Goal: Navigation & Orientation: Find specific page/section

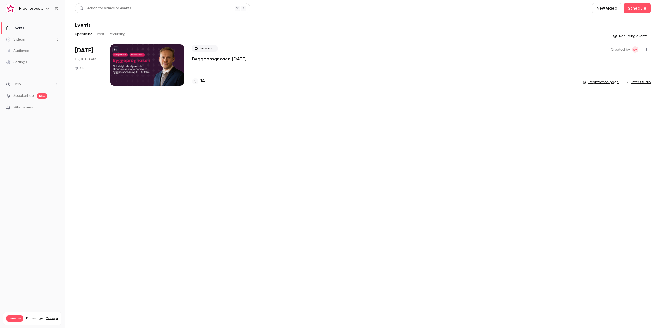
click at [39, 9] on h6 "Prognosecenteret | Powered by Hubexo" at bounding box center [31, 8] width 24 height 5
click at [50, 7] on button "button" at bounding box center [47, 8] width 6 height 6
click at [520, 86] on div at bounding box center [330, 164] width 661 height 328
click at [608, 82] on link "Registration page" at bounding box center [600, 81] width 36 height 5
click at [57, 7] on icon at bounding box center [56, 8] width 3 height 3
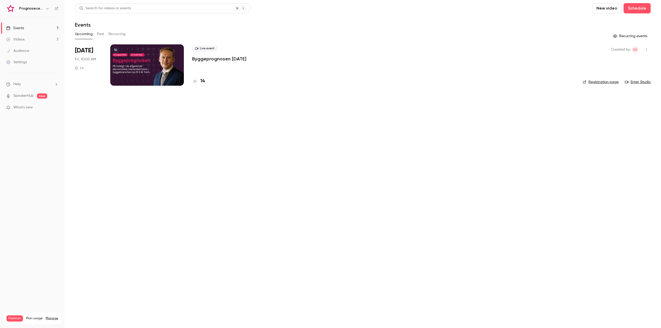
click at [45, 5] on div "Prognosecenteret | Powered by Hubexo" at bounding box center [32, 8] width 52 height 9
click at [49, 9] on icon "button" at bounding box center [47, 8] width 4 height 4
click at [43, 47] on span "Switch channel" at bounding box center [32, 47] width 26 height 5
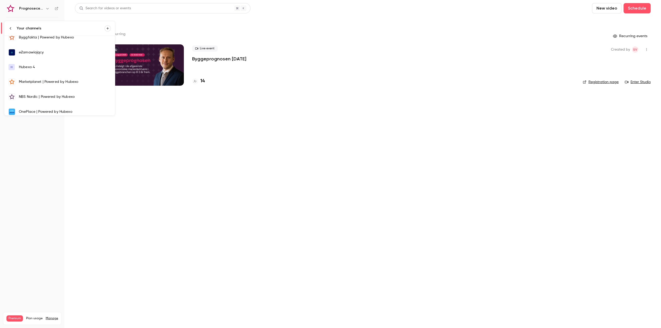
scroll to position [84, 0]
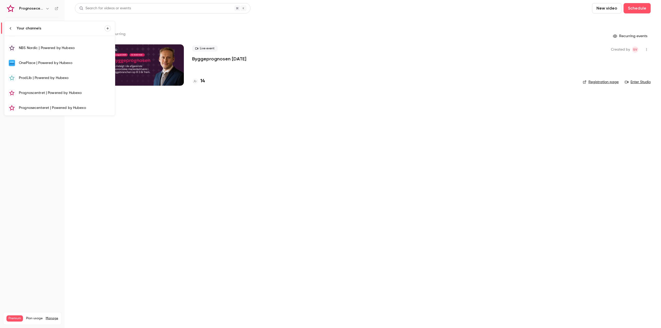
click at [58, 94] on div "Prognoscentret | Powered by Hubexo" at bounding box center [65, 92] width 92 height 5
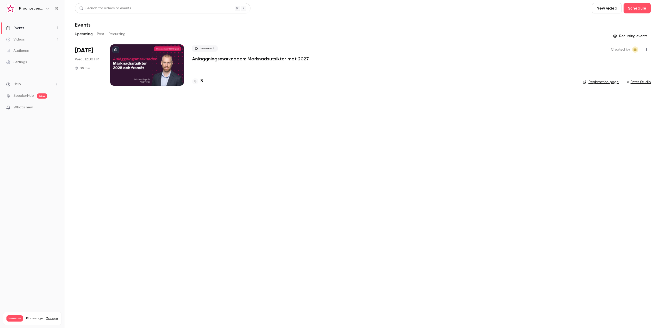
click at [57, 8] on icon at bounding box center [56, 8] width 3 height 3
click at [45, 11] on button "button" at bounding box center [47, 8] width 6 height 6
click at [42, 45] on span "Switch channel" at bounding box center [32, 47] width 26 height 5
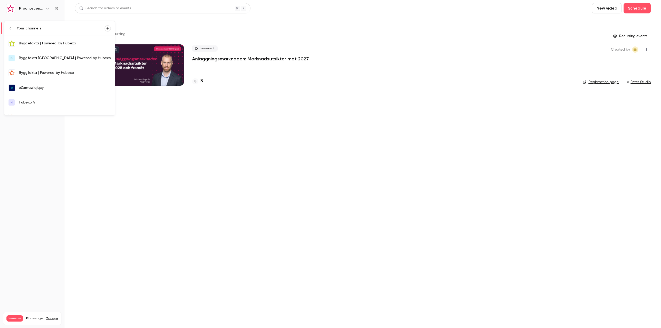
click at [68, 44] on div "Byggefakta | Powered by Hubexo" at bounding box center [65, 43] width 92 height 5
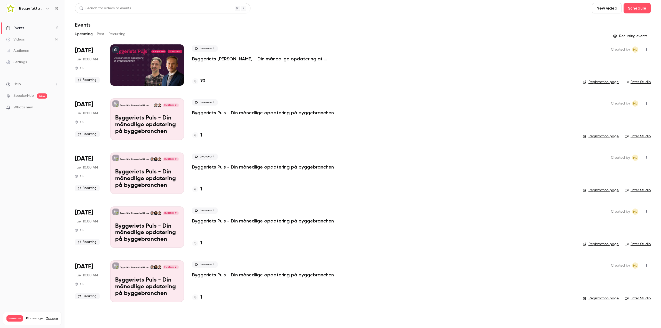
click at [55, 6] on div "Byggefakta | Powered by Hubexo" at bounding box center [32, 8] width 52 height 9
click at [58, 7] on icon at bounding box center [57, 9] width 4 height 4
click at [47, 8] on icon "button" at bounding box center [47, 8] width 4 height 4
click at [36, 45] on span "Switch channel" at bounding box center [32, 47] width 26 height 5
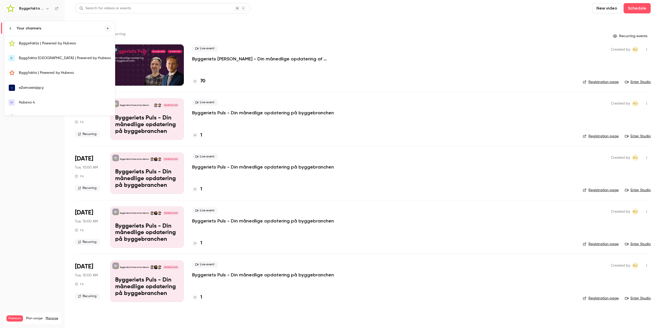
click at [53, 58] on div "Byggfakta [GEOGRAPHIC_DATA] | Powered by Hubexo" at bounding box center [65, 57] width 92 height 5
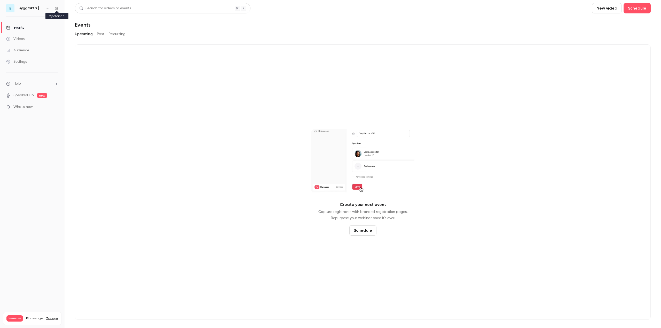
click at [57, 7] on icon at bounding box center [57, 8] width 4 height 4
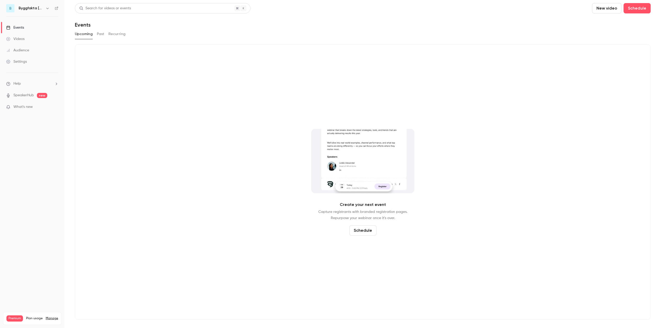
click at [45, 7] on icon "button" at bounding box center [47, 8] width 4 height 4
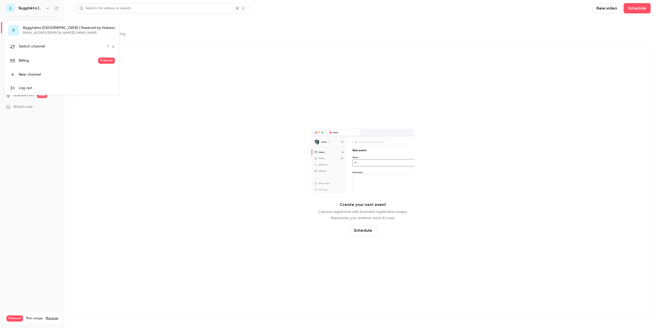
click at [43, 43] on li "Switch channel 11" at bounding box center [61, 47] width 115 height 14
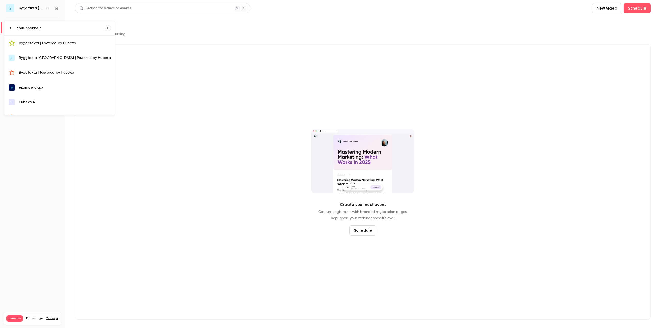
click at [48, 71] on div "Byggfakta | Powered by Hubexo" at bounding box center [65, 72] width 92 height 5
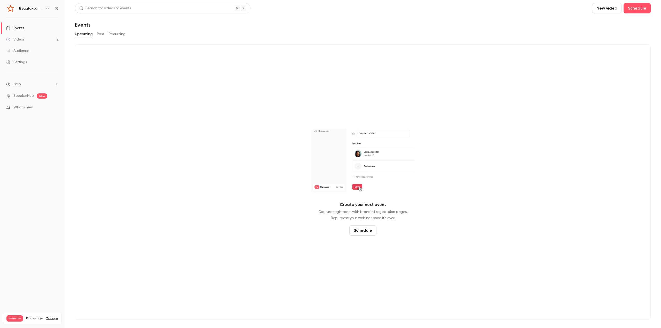
click at [55, 8] on icon at bounding box center [56, 8] width 3 height 3
